Goal: Task Accomplishment & Management: Complete application form

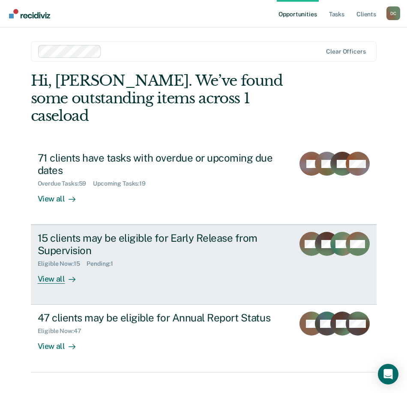
click at [51, 268] on div "View all" at bounding box center [62, 276] width 48 height 17
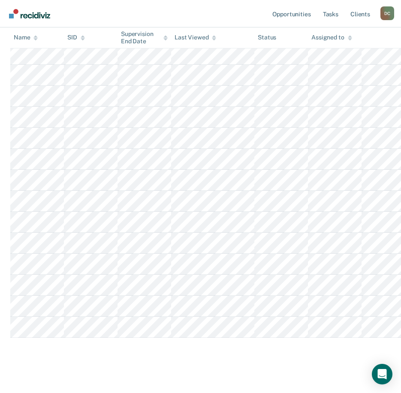
scroll to position [200, 0]
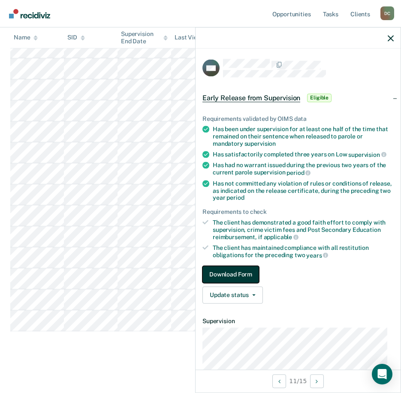
click at [242, 275] on button "Download Form" at bounding box center [230, 274] width 57 height 17
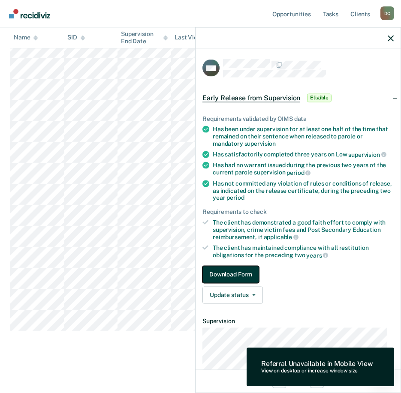
click at [242, 275] on button "Download Form" at bounding box center [230, 274] width 57 height 17
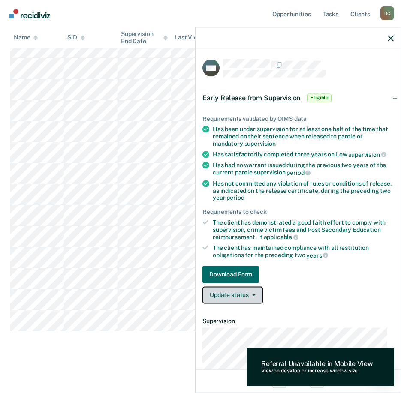
click at [236, 296] on button "Update status" at bounding box center [232, 294] width 60 height 17
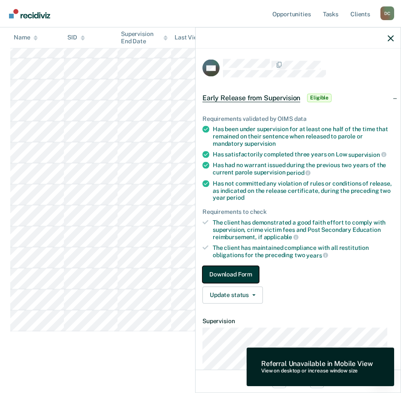
click at [235, 268] on button "Download Form" at bounding box center [230, 274] width 57 height 17
click at [298, 368] on div "View on desktop or increase window size" at bounding box center [316, 371] width 111 height 6
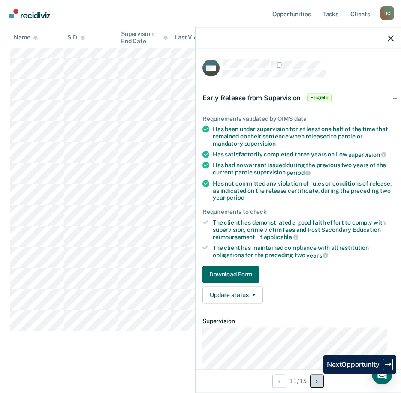
click at [317, 379] on icon "Next Opportunity" at bounding box center [317, 381] width 2 height 6
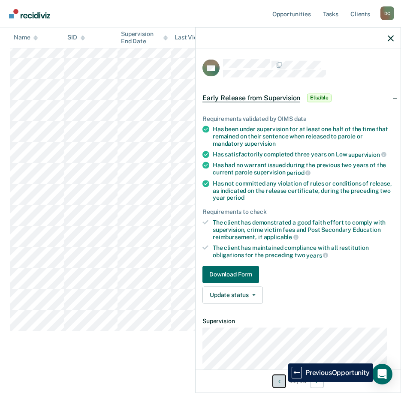
click at [282, 382] on button "Previous Opportunity" at bounding box center [279, 381] width 14 height 14
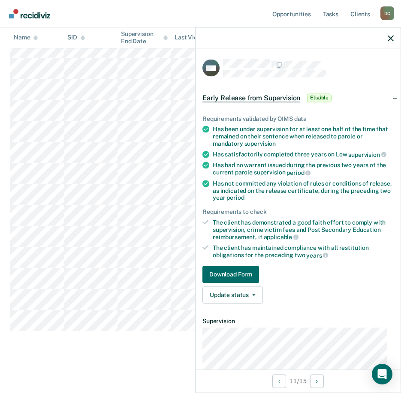
click at [312, 93] on span "Eligible" at bounding box center [319, 97] width 24 height 9
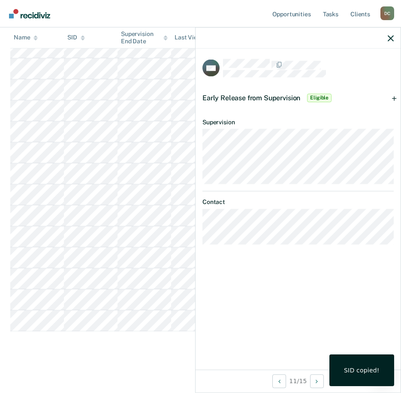
click at [386, 39] on div at bounding box center [298, 37] width 205 height 21
click at [389, 37] on icon "button" at bounding box center [391, 38] width 6 height 6
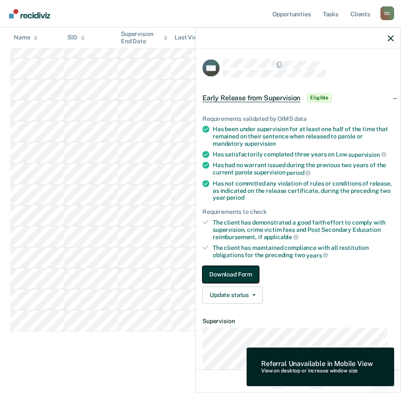
click at [245, 272] on button "Download Form" at bounding box center [230, 274] width 57 height 17
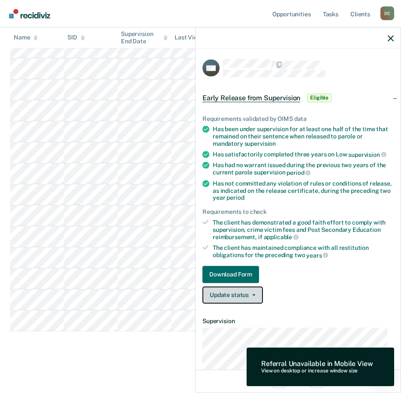
click at [236, 293] on button "Update status" at bounding box center [232, 294] width 60 height 17
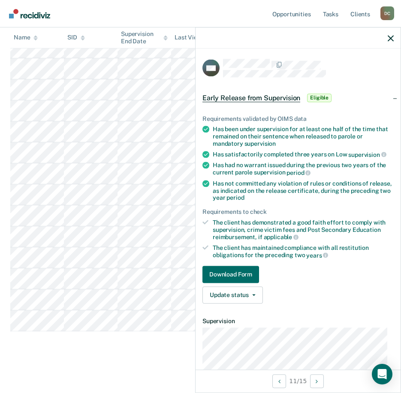
click at [264, 95] on span "Early Release from Supervision" at bounding box center [251, 97] width 98 height 9
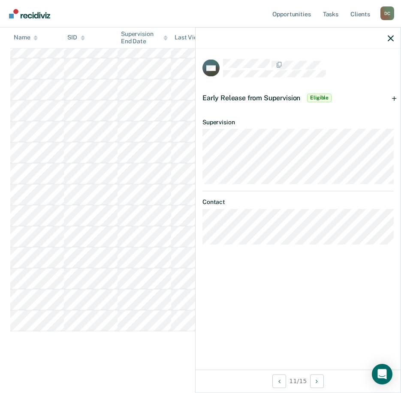
click at [314, 96] on span "Eligible" at bounding box center [319, 97] width 24 height 9
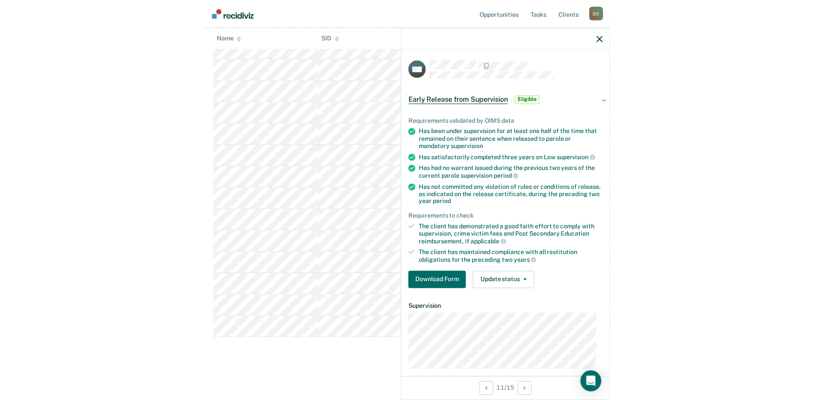
scroll to position [0, 0]
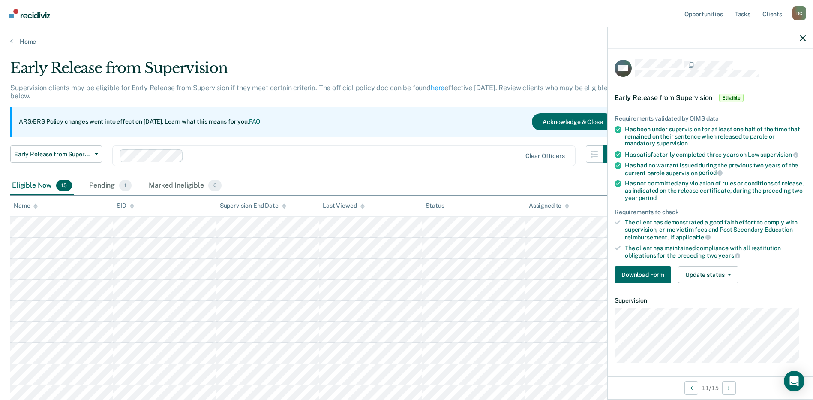
click at [407, 45] on div at bounding box center [710, 37] width 205 height 21
drag, startPoint x: 798, startPoint y: 39, endPoint x: 804, endPoint y: 38, distance: 6.5
click at [407, 39] on div at bounding box center [710, 37] width 205 height 21
click at [407, 38] on icon "button" at bounding box center [803, 38] width 6 height 6
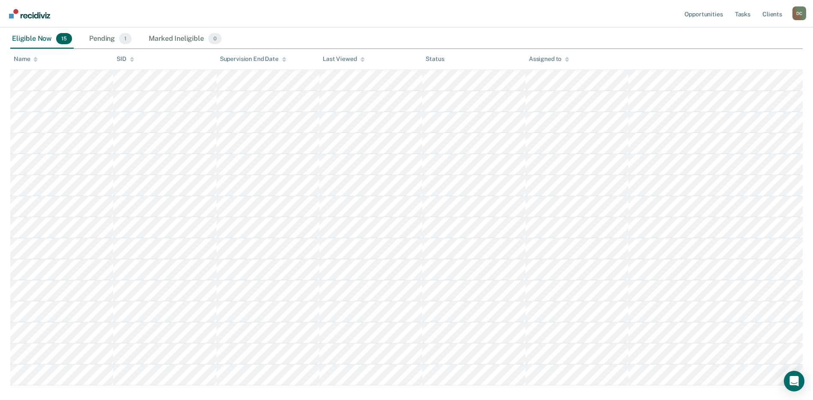
scroll to position [172, 0]
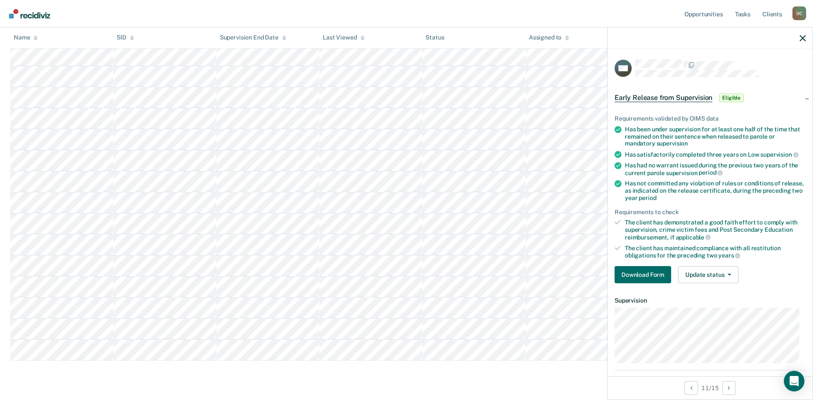
click at [407, 35] on div at bounding box center [710, 37] width 205 height 21
click at [407, 38] on icon "button" at bounding box center [803, 38] width 6 height 6
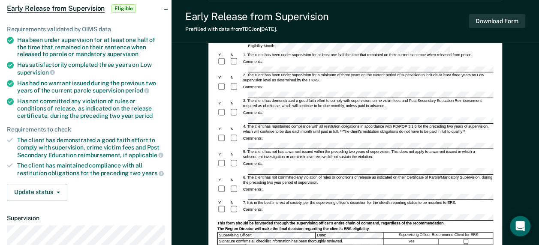
scroll to position [43, 0]
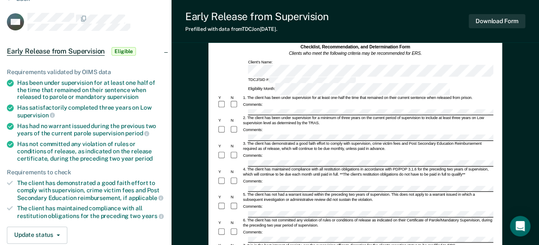
drag, startPoint x: 285, startPoint y: 94, endPoint x: 269, endPoint y: 86, distance: 17.8
click at [269, 100] on div "Comments:" at bounding box center [355, 104] width 276 height 9
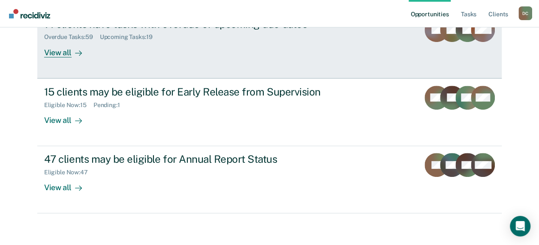
scroll to position [118, 0]
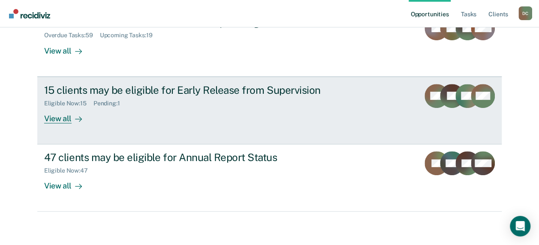
click at [52, 120] on div "View all" at bounding box center [68, 115] width 48 height 17
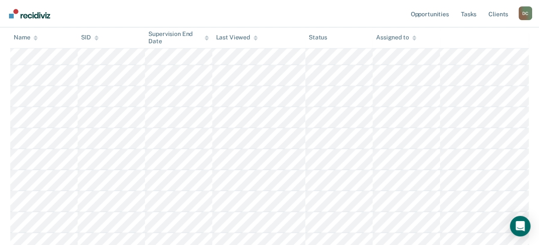
scroll to position [343, 0]
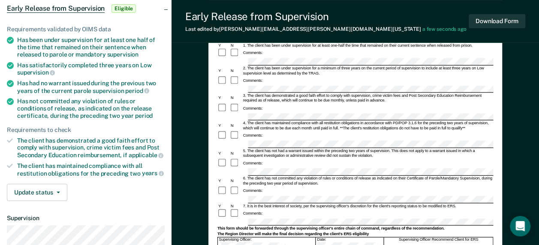
scroll to position [129, 0]
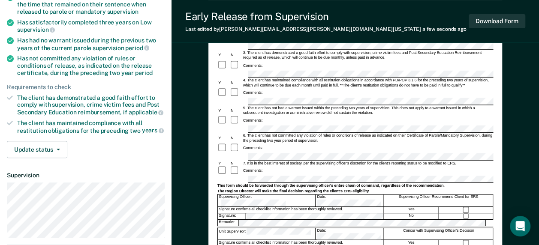
click at [258, 143] on div "Comments:" at bounding box center [355, 148] width 276 height 10
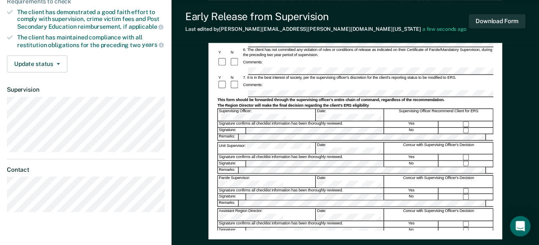
scroll to position [172, 0]
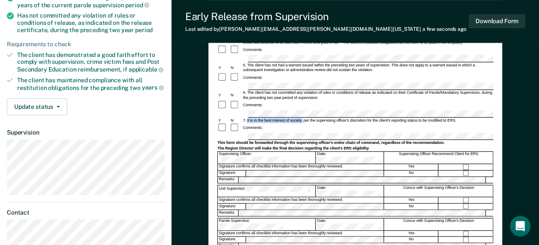
drag, startPoint x: 247, startPoint y: 91, endPoint x: 302, endPoint y: 93, distance: 54.9
click at [302, 118] on div "7. It is in the best interest of society, per the supervising officer's discret…" at bounding box center [367, 120] width 251 height 5
copy div "It is in the best interest of society,"
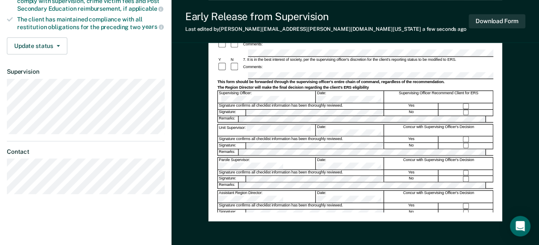
scroll to position [190, 0]
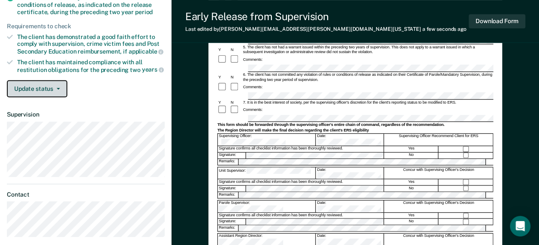
click at [48, 89] on button "Update status" at bounding box center [37, 88] width 60 height 17
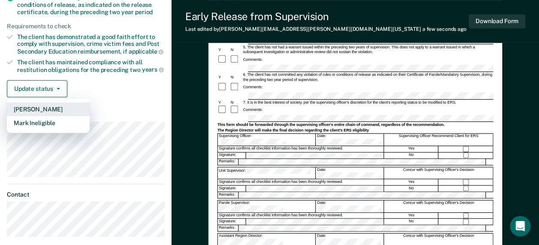
click at [48, 107] on button "Mark Pending" at bounding box center [48, 109] width 83 height 14
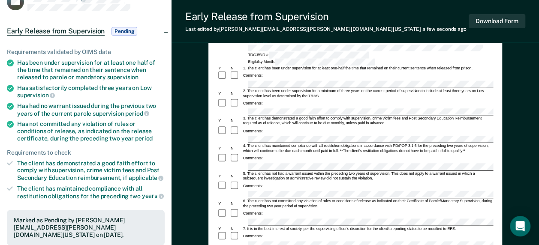
scroll to position [61, 0]
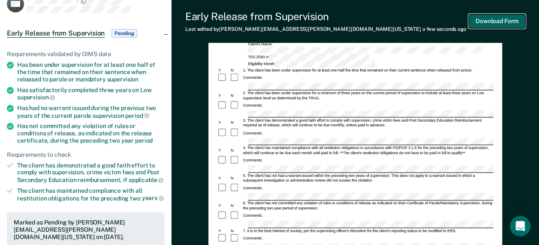
click at [497, 22] on button "Download Form" at bounding box center [497, 21] width 57 height 14
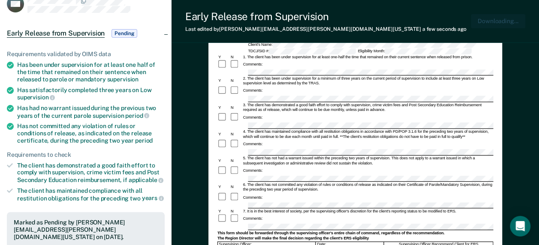
scroll to position [0, 0]
click at [510, 18] on button "Download Form" at bounding box center [497, 21] width 57 height 14
click at [192, 64] on div "Early Release from Supervision (ERS) Checklist, Recommendation, and Determinati…" at bounding box center [355, 231] width 367 height 479
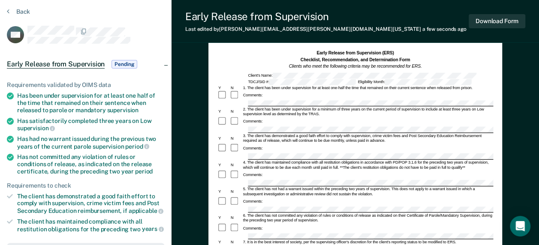
scroll to position [18, 0]
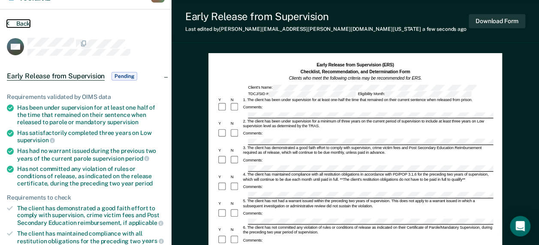
click at [16, 22] on button "Back" at bounding box center [18, 24] width 23 height 8
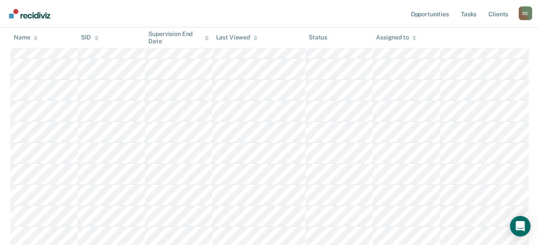
scroll to position [241, 0]
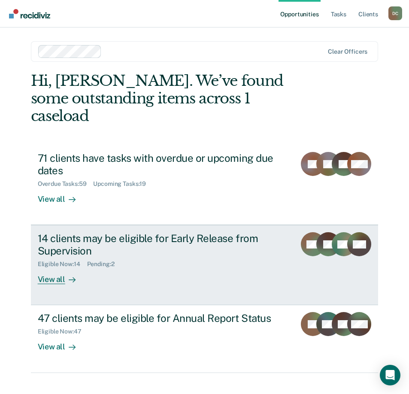
click at [54, 268] on div "View all" at bounding box center [62, 276] width 48 height 17
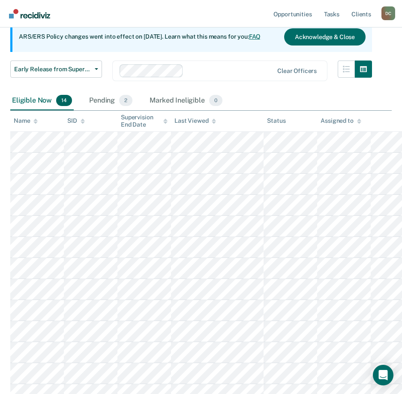
scroll to position [86, 0]
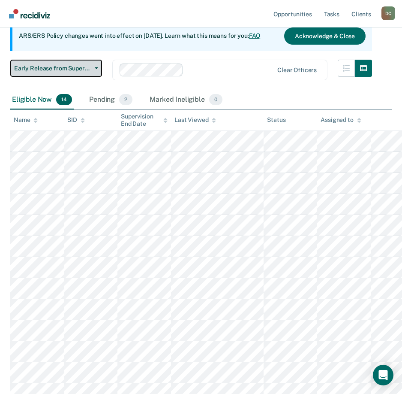
click at [88, 66] on span "Early Release from Supervision" at bounding box center [52, 68] width 77 height 7
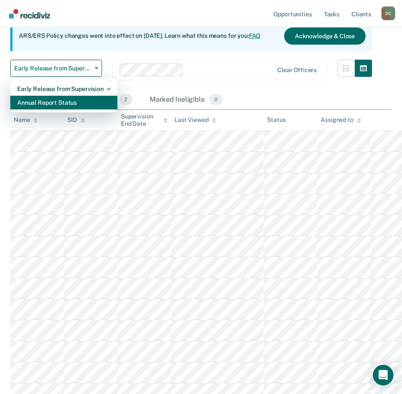
click at [75, 96] on div "Annual Report Status" at bounding box center [63, 103] width 93 height 14
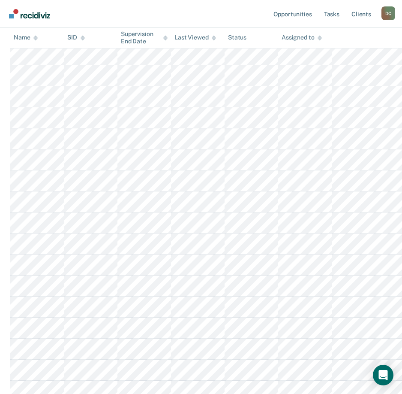
scroll to position [486, 0]
click at [35, 39] on icon at bounding box center [35, 40] width 4 height 2
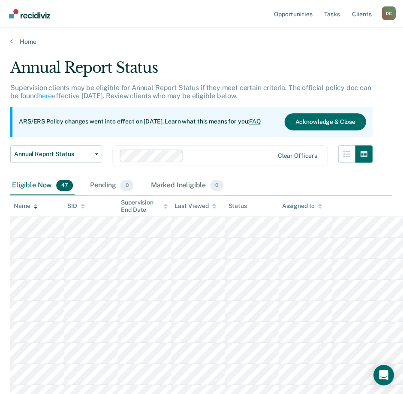
scroll to position [43, 0]
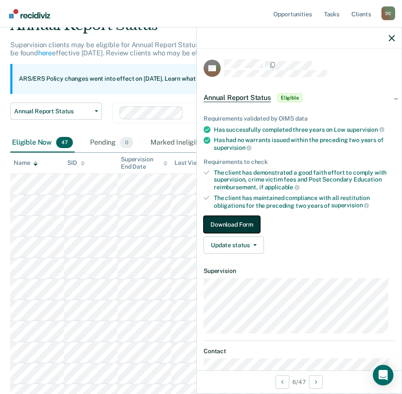
click at [241, 222] on button "Download Form" at bounding box center [232, 224] width 57 height 17
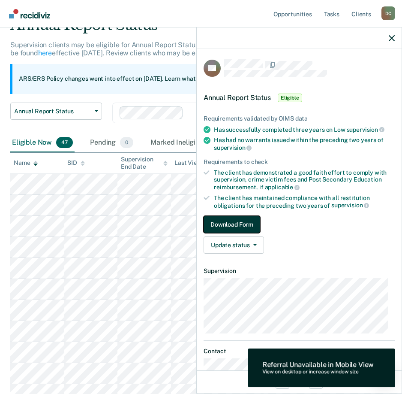
click at [241, 222] on button "Download Form" at bounding box center [232, 224] width 57 height 17
click at [252, 94] on span "Annual Report Status" at bounding box center [237, 97] width 67 height 9
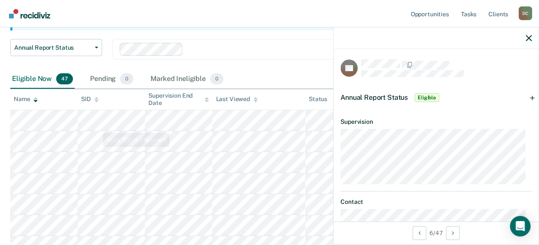
scroll to position [129, 0]
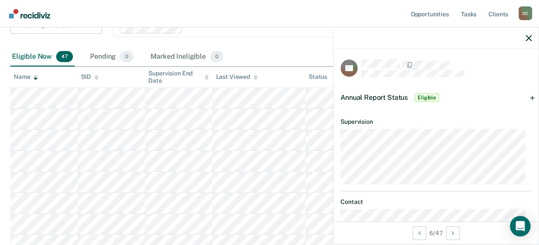
click at [408, 99] on div "Annual Report Status Eligible" at bounding box center [436, 97] width 205 height 27
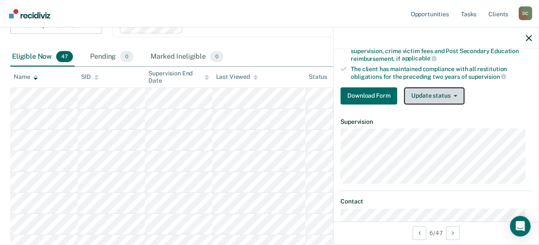
click at [408, 92] on button "Update status" at bounding box center [434, 95] width 60 height 17
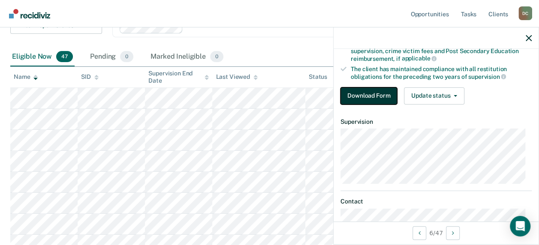
click at [367, 90] on button "Download Form" at bounding box center [368, 95] width 57 height 17
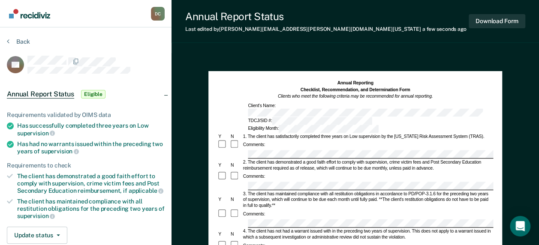
drag, startPoint x: 302, startPoint y: 132, endPoint x: 283, endPoint y: 73, distance: 61.8
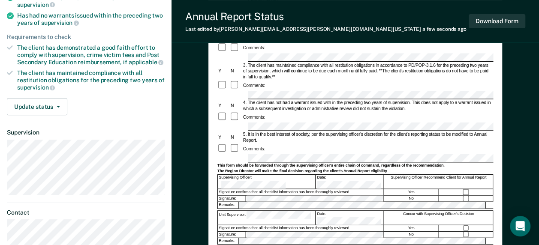
scroll to position [86, 0]
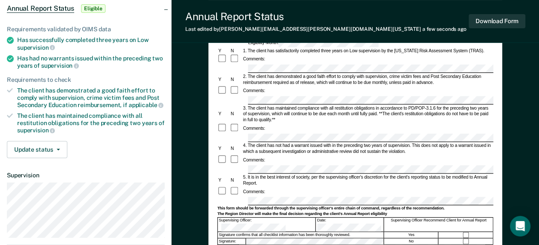
click at [257, 143] on div "4. The client has not had a warrant issued with in the preceding two years of s…" at bounding box center [367, 149] width 251 height 12
click at [266, 172] on form "Annual Reporting Checklist, Recommendation, and Determination Form Clients who …" at bounding box center [355, 197] width 276 height 407
click at [340, 179] on form "Annual Reporting Checklist, Recommendation, and Determination Form Clients who …" at bounding box center [355, 197] width 276 height 407
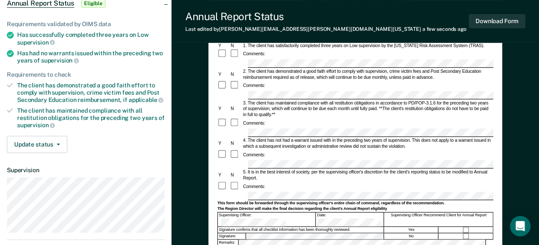
scroll to position [18, 0]
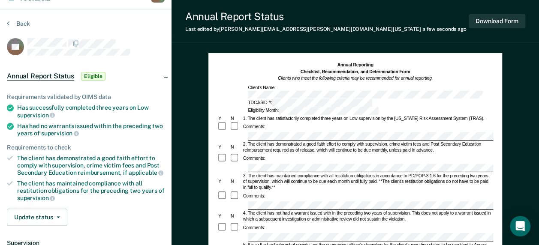
drag, startPoint x: 474, startPoint y: 152, endPoint x: 414, endPoint y: 139, distance: 61.4
click at [408, 154] on div "Comments:" at bounding box center [355, 159] width 276 height 10
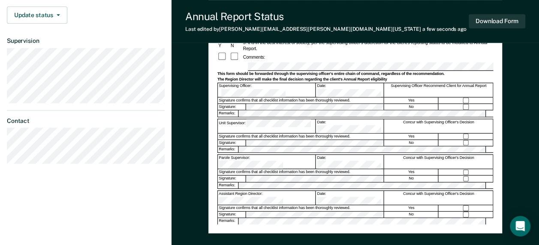
scroll to position [190, 0]
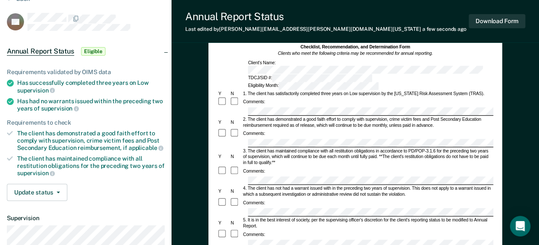
scroll to position [43, 0]
click at [408, 18] on button "Download Form" at bounding box center [497, 21] width 57 height 14
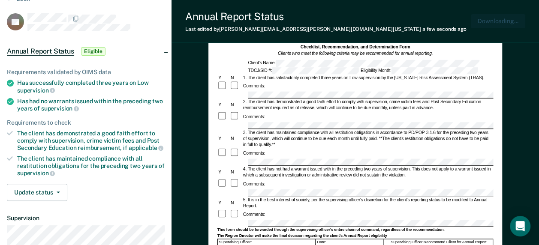
scroll to position [0, 0]
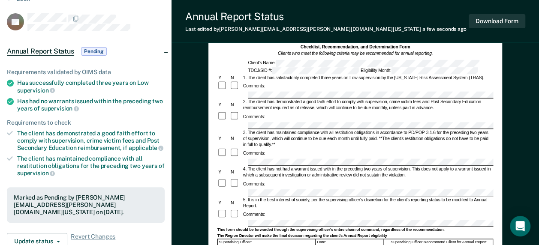
click at [156, 31] on article "BB Annual Report Status Pending Requirements validated by OIMS data Has success…" at bounding box center [86, 201] width 158 height 377
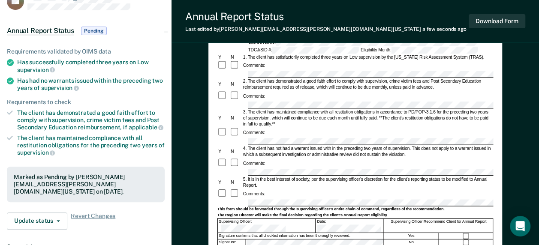
scroll to position [43, 0]
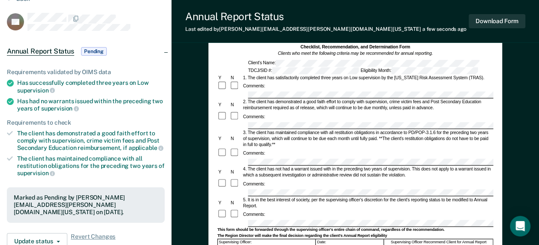
click at [99, 49] on span "Pending" at bounding box center [94, 51] width 26 height 9
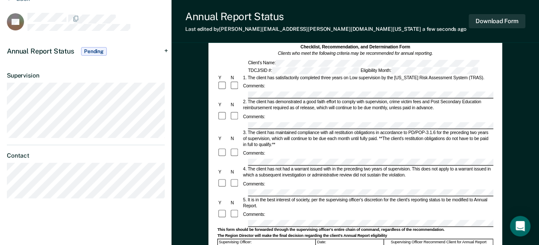
click at [99, 49] on span "Pending" at bounding box center [94, 51] width 26 height 9
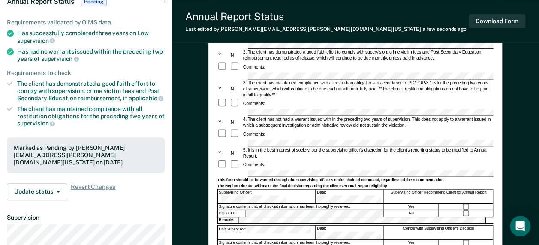
scroll to position [86, 0]
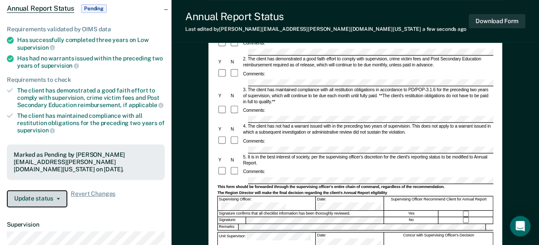
click at [45, 196] on button "Update status" at bounding box center [37, 198] width 60 height 17
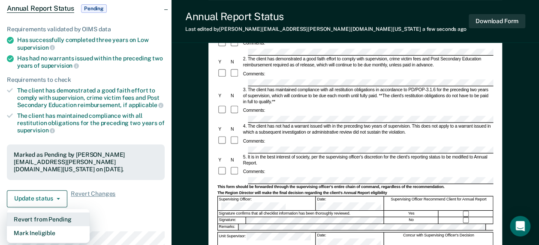
click at [50, 213] on button "Revert from Pending" at bounding box center [48, 220] width 83 height 14
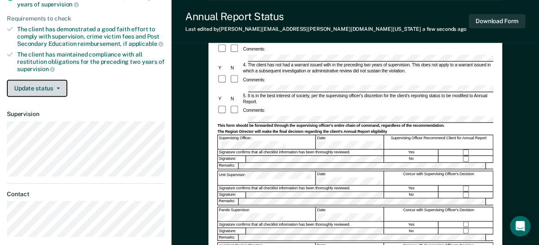
scroll to position [147, 0]
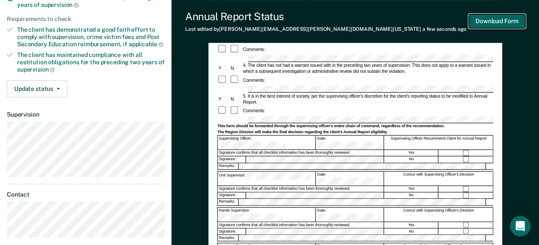
click at [408, 24] on button "Download Form" at bounding box center [497, 21] width 57 height 14
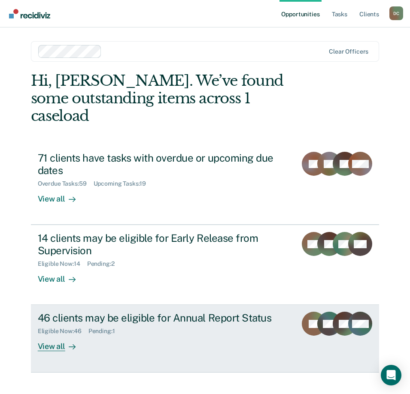
click at [84, 312] on div "46 clients may be eligible for Annual Report Status" at bounding box center [164, 318] width 252 height 12
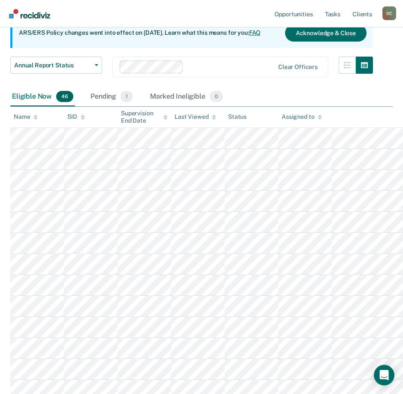
scroll to position [79, 0]
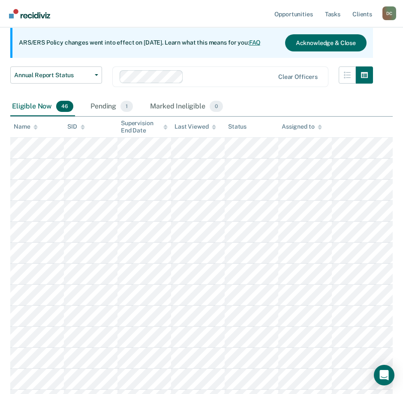
click at [45, 104] on div "Eligible Now 46" at bounding box center [42, 106] width 65 height 19
click at [79, 127] on div "SID" at bounding box center [76, 126] width 18 height 7
click at [83, 126] on icon at bounding box center [83, 126] width 4 height 2
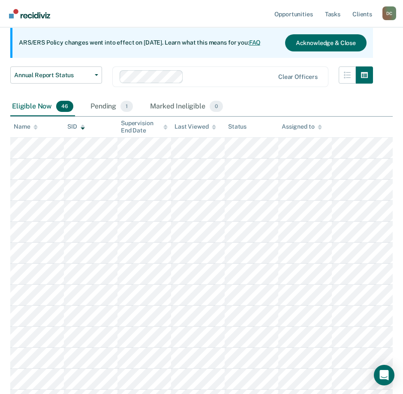
click at [36, 126] on icon at bounding box center [35, 126] width 4 height 2
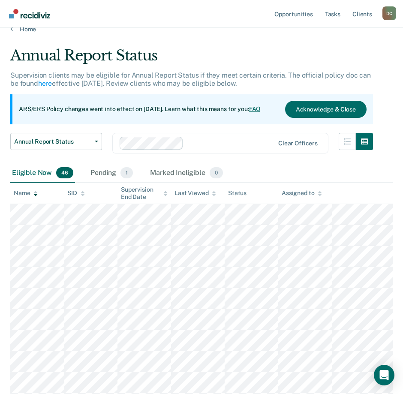
scroll to position [0, 0]
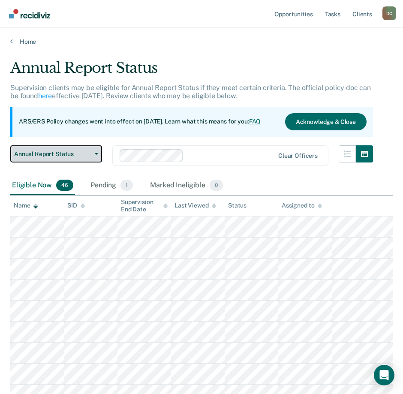
click at [86, 151] on span "Annual Report Status" at bounding box center [52, 154] width 77 height 7
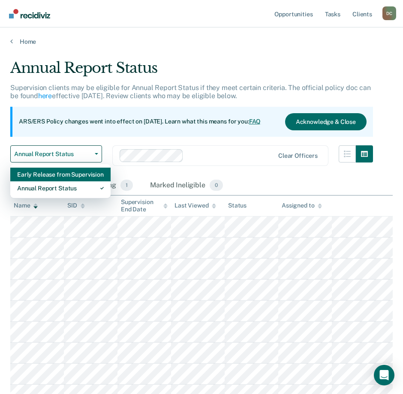
click at [58, 177] on div "Early Release from Supervision" at bounding box center [60, 175] width 87 height 14
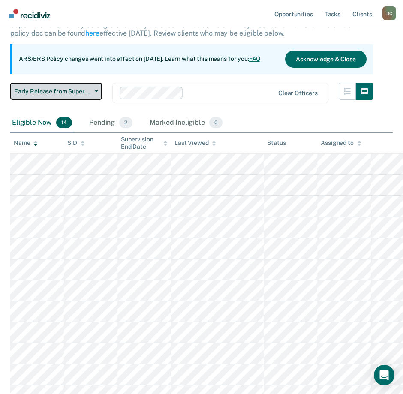
scroll to position [43, 0]
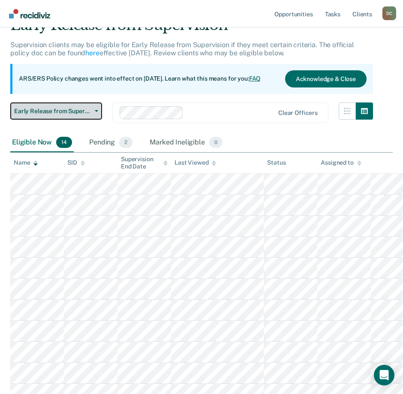
click at [61, 107] on button "Early Release from Supervision" at bounding box center [56, 110] width 92 height 17
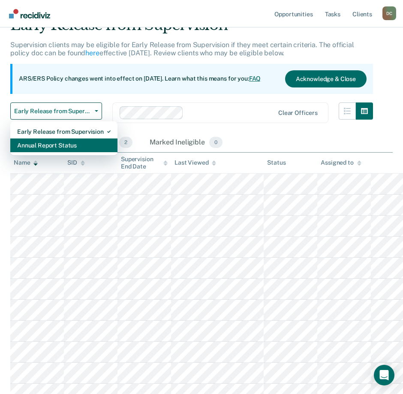
click at [65, 140] on div "Annual Report Status" at bounding box center [63, 146] width 93 height 14
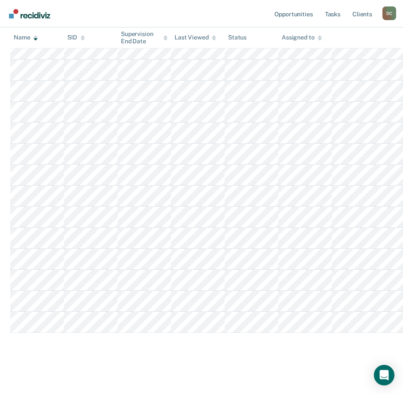
scroll to position [851, 0]
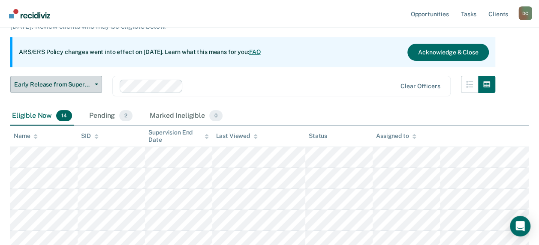
scroll to position [27, 0]
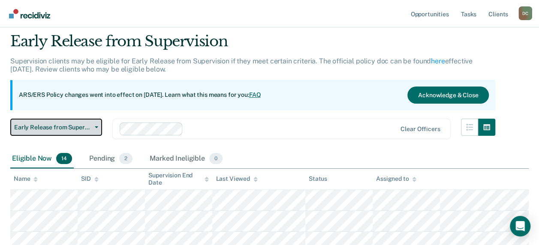
click at [91, 124] on span "Early Release from Supervision" at bounding box center [52, 127] width 77 height 7
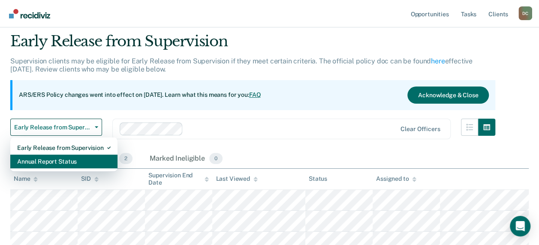
click at [70, 161] on div "Annual Report Status" at bounding box center [63, 162] width 93 height 14
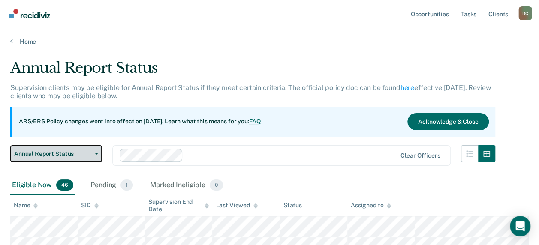
scroll to position [86, 0]
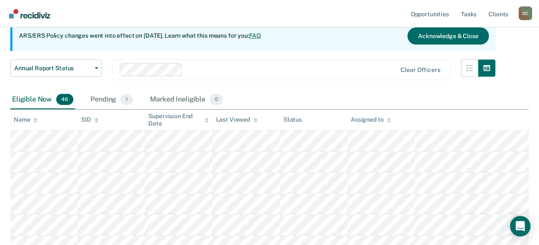
click at [37, 117] on icon at bounding box center [35, 120] width 4 height 6
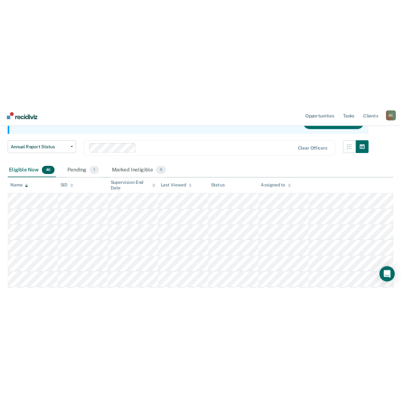
scroll to position [0, 0]
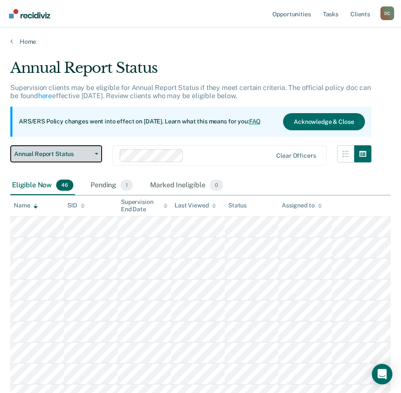
click at [74, 156] on span "Annual Report Status" at bounding box center [52, 154] width 77 height 7
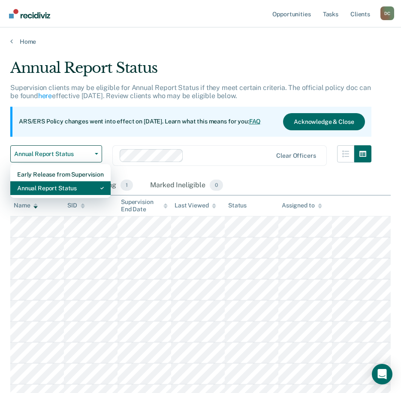
click at [52, 190] on div "Annual Report Status" at bounding box center [60, 188] width 87 height 14
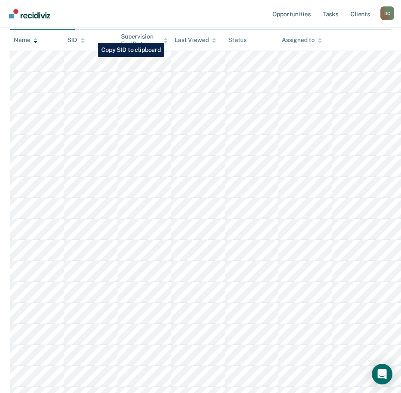
scroll to position [37, 0]
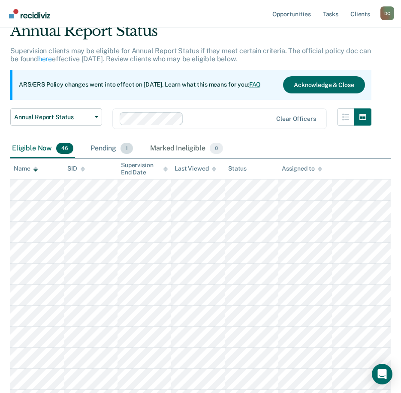
click at [109, 149] on div "Pending 1" at bounding box center [112, 148] width 46 height 19
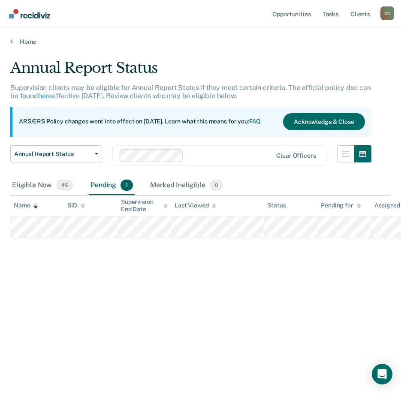
scroll to position [0, 0]
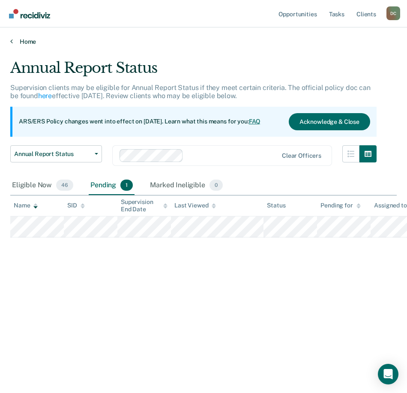
click at [14, 42] on link "Home" at bounding box center [203, 42] width 387 height 8
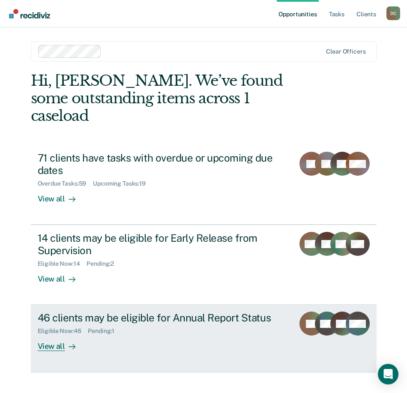
click at [54, 245] on div "View all" at bounding box center [62, 343] width 48 height 17
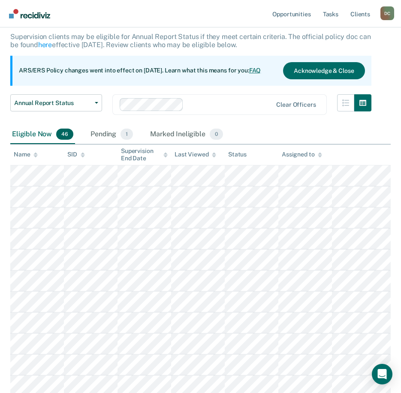
scroll to position [129, 0]
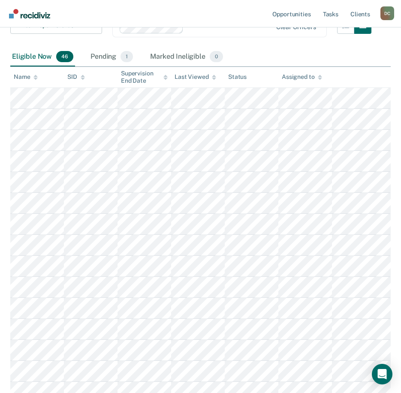
click at [34, 77] on icon at bounding box center [35, 76] width 4 height 2
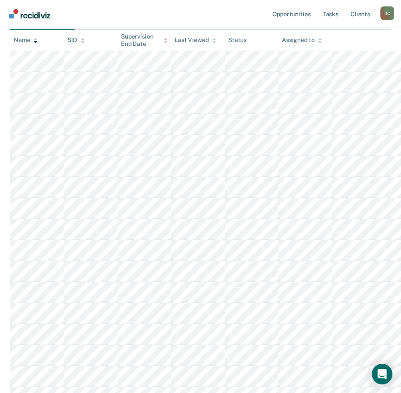
scroll to position [0, 0]
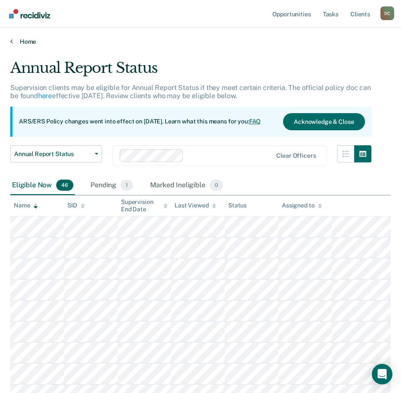
click at [22, 41] on link "Home" at bounding box center [200, 42] width 380 height 8
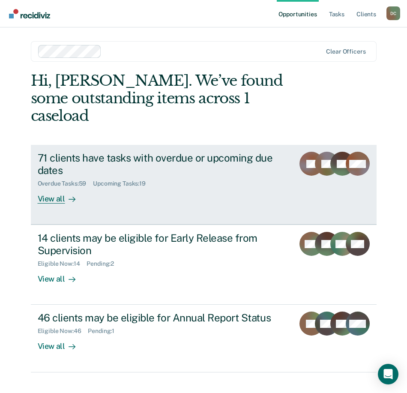
click at [42, 187] on div "View all" at bounding box center [62, 195] width 48 height 17
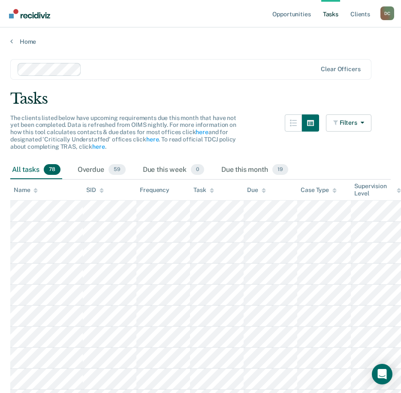
click at [36, 192] on icon at bounding box center [35, 192] width 4 height 2
click at [36, 188] on icon at bounding box center [35, 191] width 4 height 6
click at [34, 188] on icon at bounding box center [35, 191] width 4 height 6
click at [20, 187] on div "Name" at bounding box center [26, 190] width 24 height 7
click at [15, 192] on div "Name" at bounding box center [26, 190] width 24 height 7
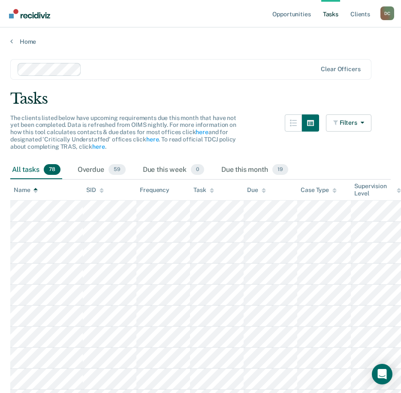
click at [18, 192] on div "Name" at bounding box center [26, 190] width 24 height 7
click at [28, 190] on div "Name" at bounding box center [26, 190] width 24 height 7
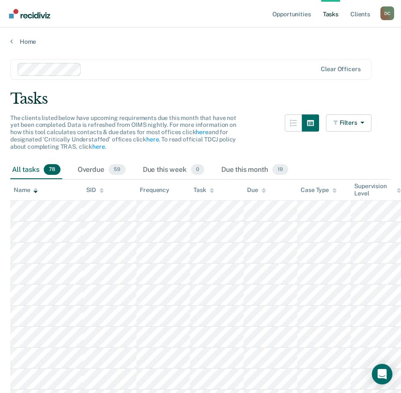
click at [15, 35] on div "Home" at bounding box center [200, 36] width 401 height 18
click at [16, 39] on link "Home" at bounding box center [200, 42] width 380 height 8
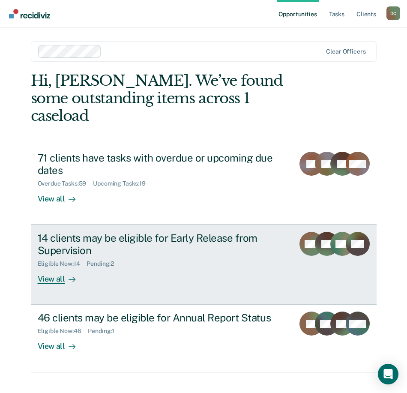
click at [99, 245] on div "Pending : 2" at bounding box center [104, 263] width 34 height 7
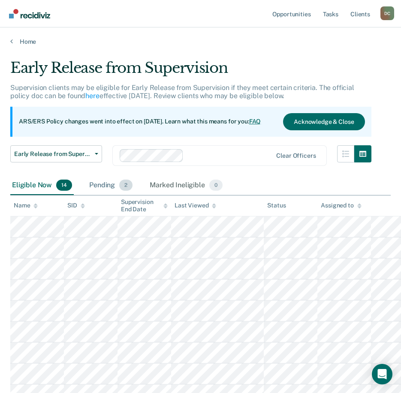
click at [126, 190] on span "2" at bounding box center [125, 185] width 13 height 11
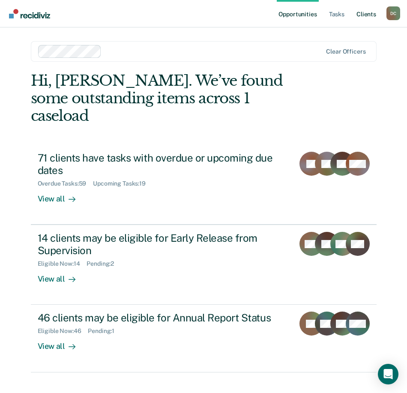
click at [368, 14] on link "Client s" at bounding box center [366, 13] width 23 height 27
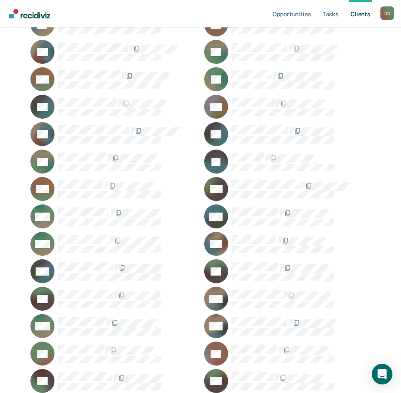
scroll to position [2473, 0]
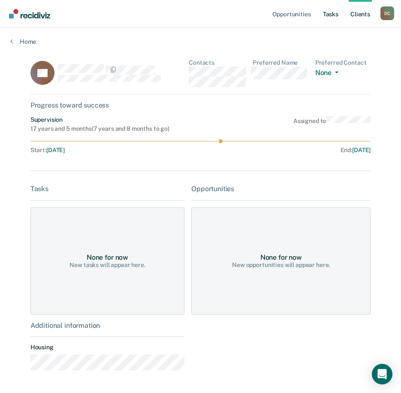
click at [334, 13] on link "Tasks" at bounding box center [330, 13] width 19 height 27
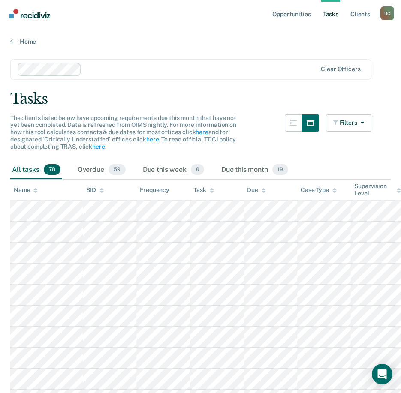
click at [24, 187] on div "Name" at bounding box center [26, 190] width 24 height 7
click at [21, 193] on div "Name" at bounding box center [26, 190] width 24 height 7
click at [35, 190] on icon at bounding box center [35, 189] width 4 height 2
click at [21, 192] on div "Name" at bounding box center [26, 190] width 24 height 7
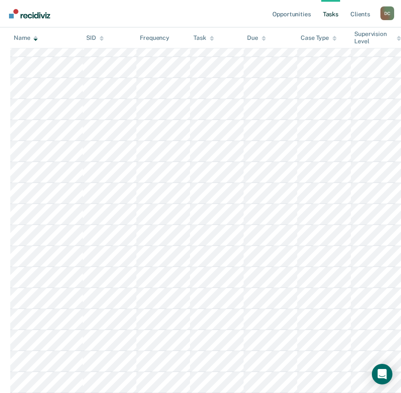
scroll to position [205, 0]
click at [288, 21] on link "Opportunities" at bounding box center [292, 13] width 42 height 27
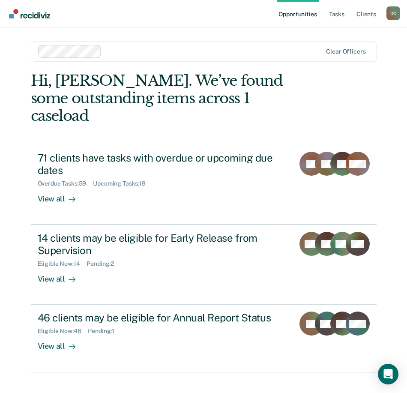
click at [290, 17] on link "Opportunities" at bounding box center [298, 13] width 42 height 27
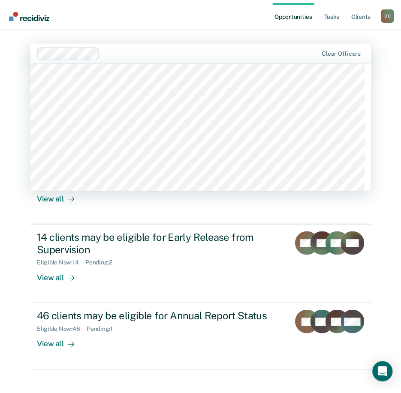
scroll to position [986, 0]
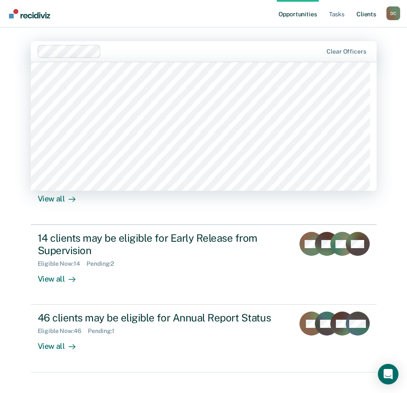
click at [364, 17] on link "Client s" at bounding box center [366, 13] width 23 height 27
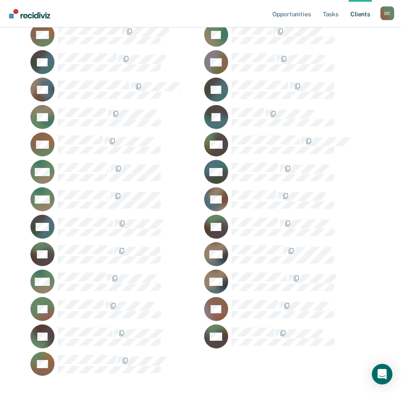
scroll to position [2473, 0]
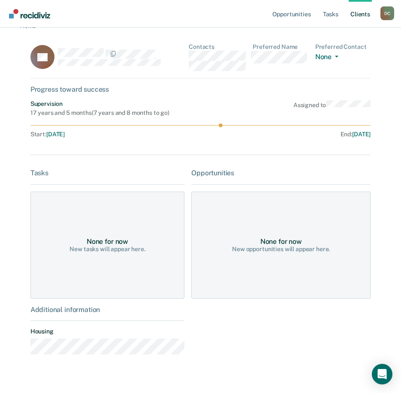
scroll to position [29, 0]
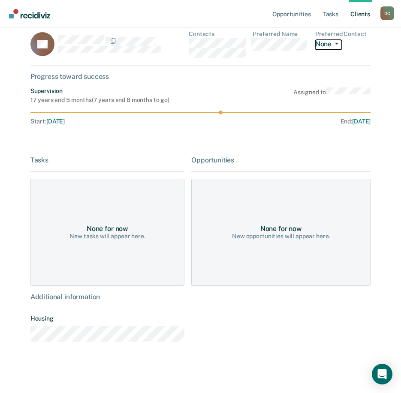
click at [329, 43] on button "None" at bounding box center [328, 45] width 27 height 10
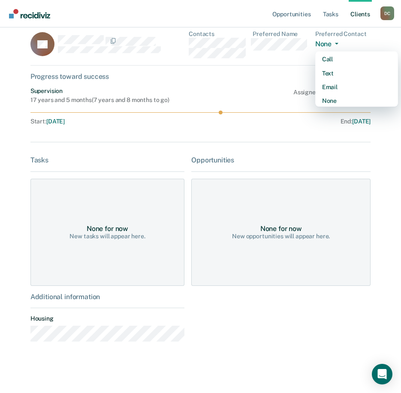
click at [329, 43] on button "None" at bounding box center [328, 45] width 27 height 10
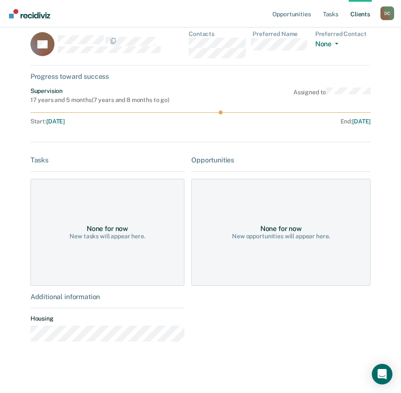
click at [49, 46] on rect at bounding box center [42, 44] width 24 height 24
click at [46, 46] on rect at bounding box center [42, 44] width 24 height 24
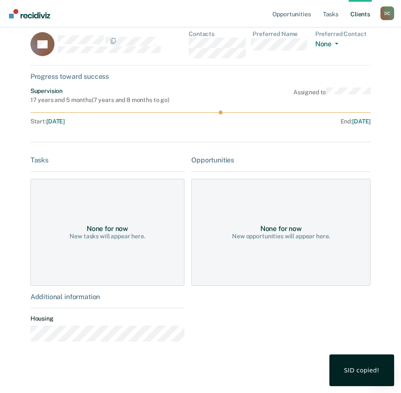
click at [55, 78] on div "Progress toward success" at bounding box center [200, 76] width 340 height 8
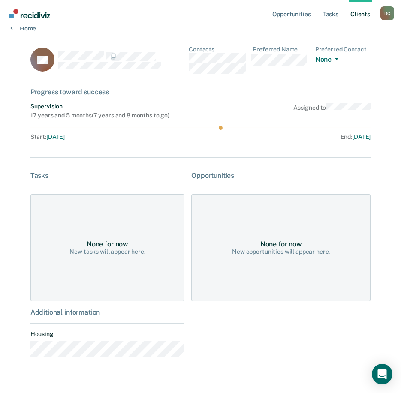
scroll to position [0, 0]
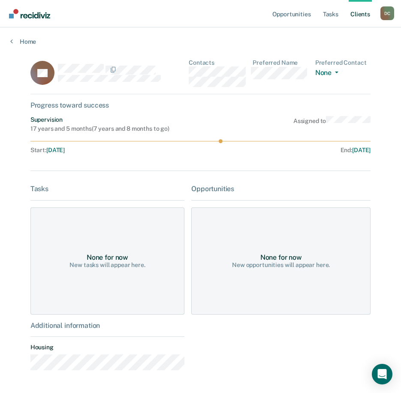
click at [31, 75] on icon at bounding box center [34, 75] width 32 height 33
click at [362, 14] on link "Client s" at bounding box center [360, 13] width 23 height 27
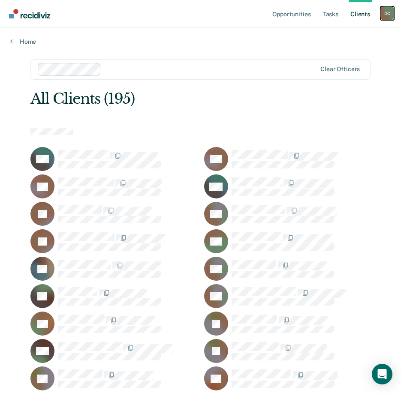
click at [387, 13] on div "D C" at bounding box center [387, 13] width 14 height 14
click at [334, 55] on link "Log Out" at bounding box center [352, 56] width 69 height 7
